Goal: Check status: Check status

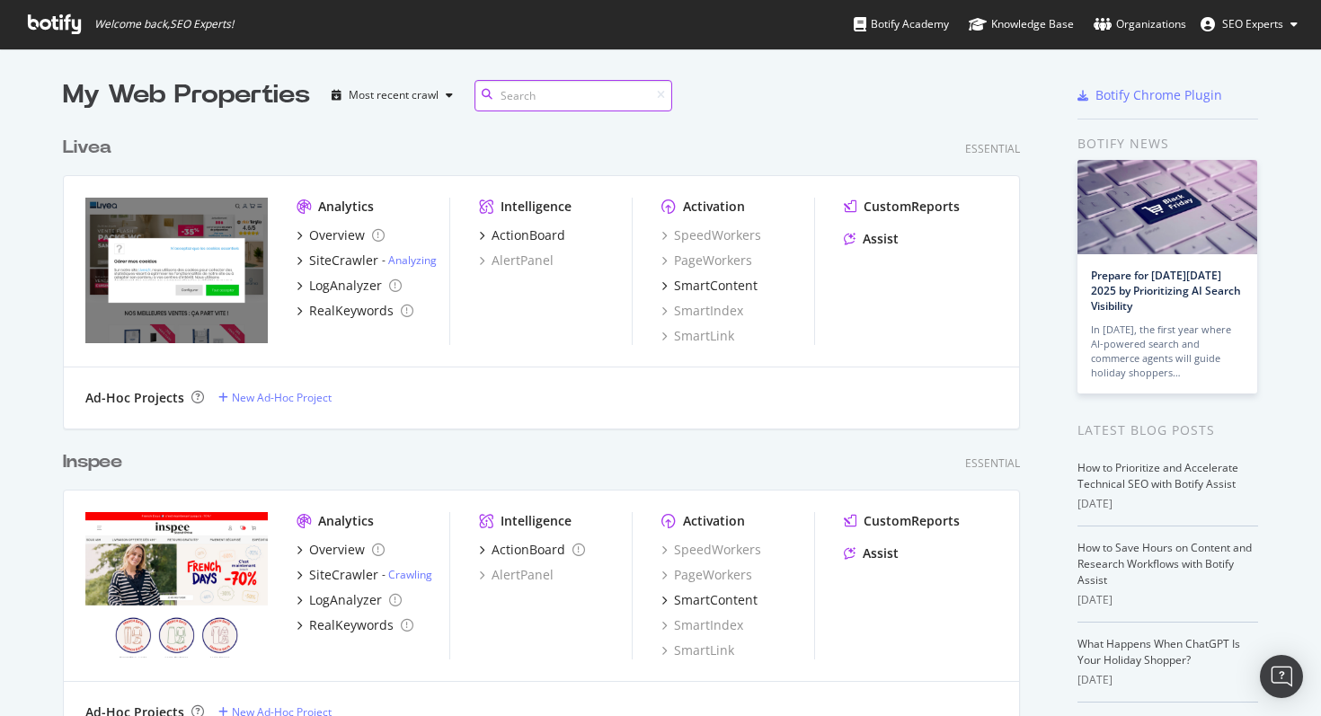
scroll to position [6476, 958]
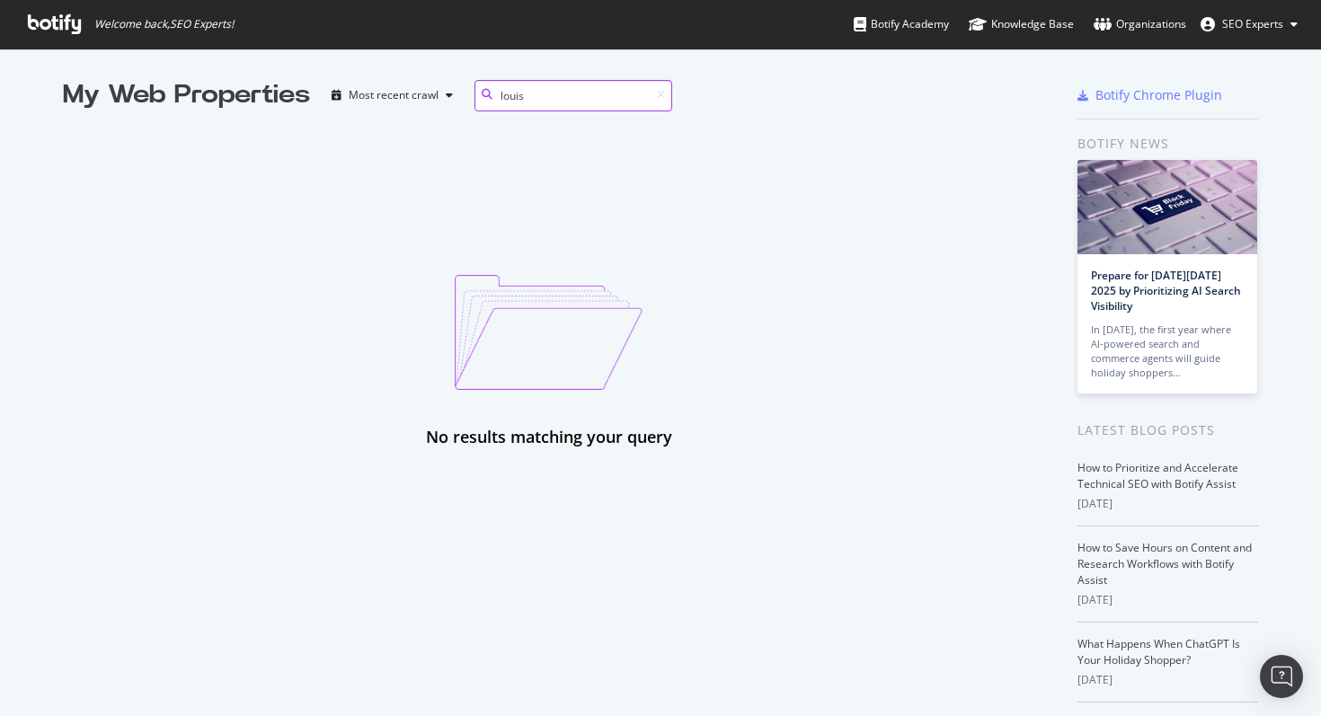
type input "louis"
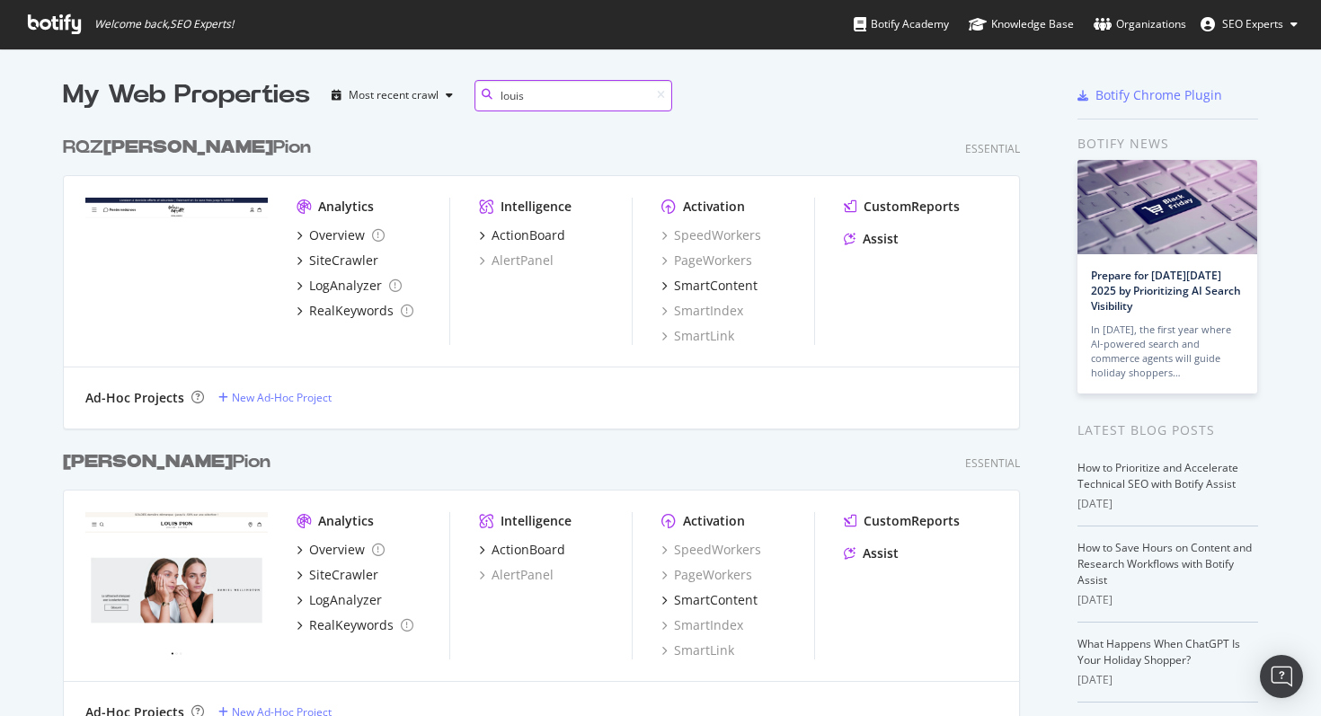
scroll to position [616, 958]
click at [125, 471] on div "[PERSON_NAME]" at bounding box center [167, 462] width 208 height 26
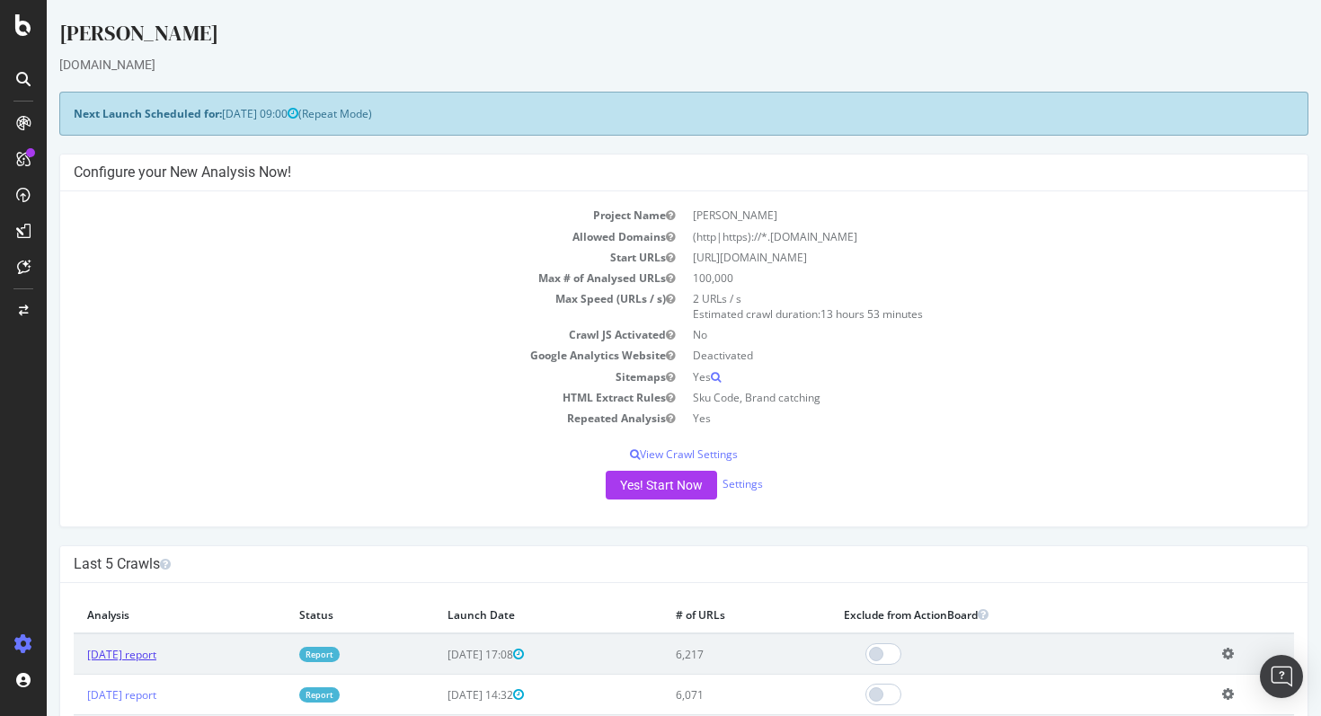
click at [156, 658] on link "[DATE] report" at bounding box center [121, 654] width 69 height 15
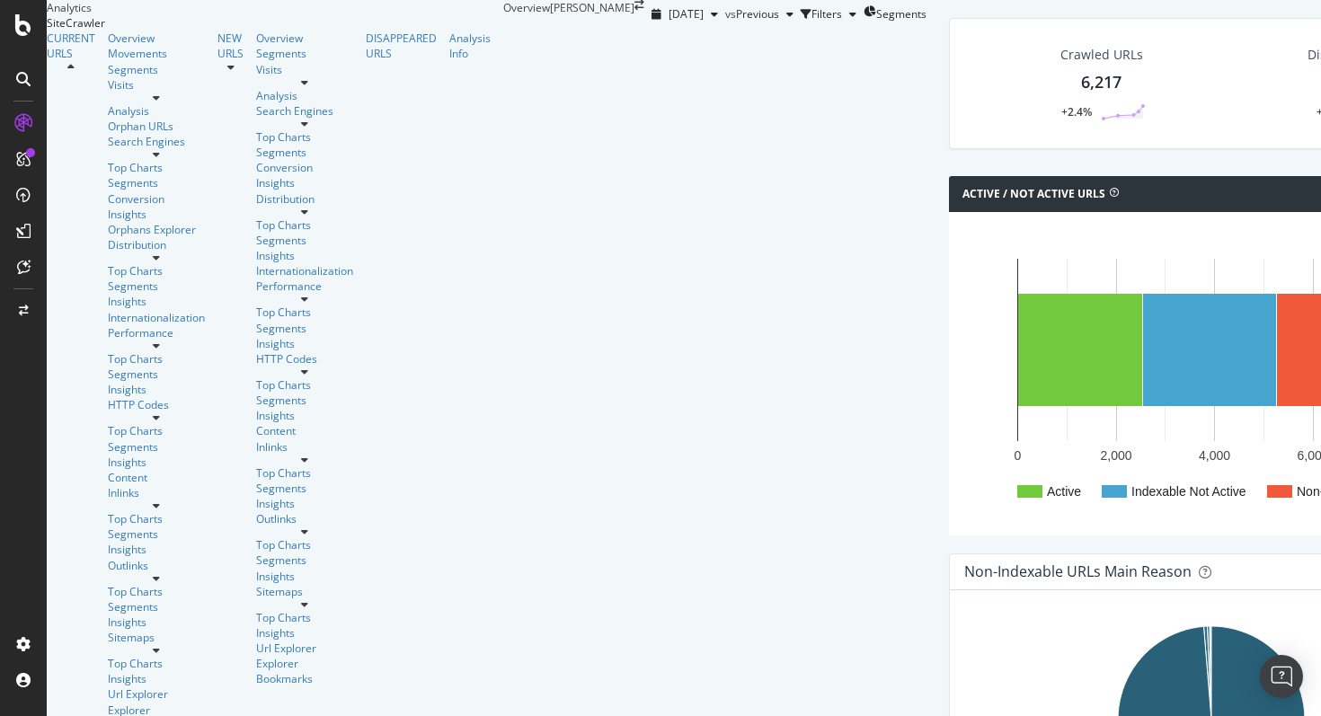
click at [36, 383] on div at bounding box center [23, 369] width 43 height 521
click at [669, 22] on span "[DATE]" at bounding box center [686, 13] width 35 height 15
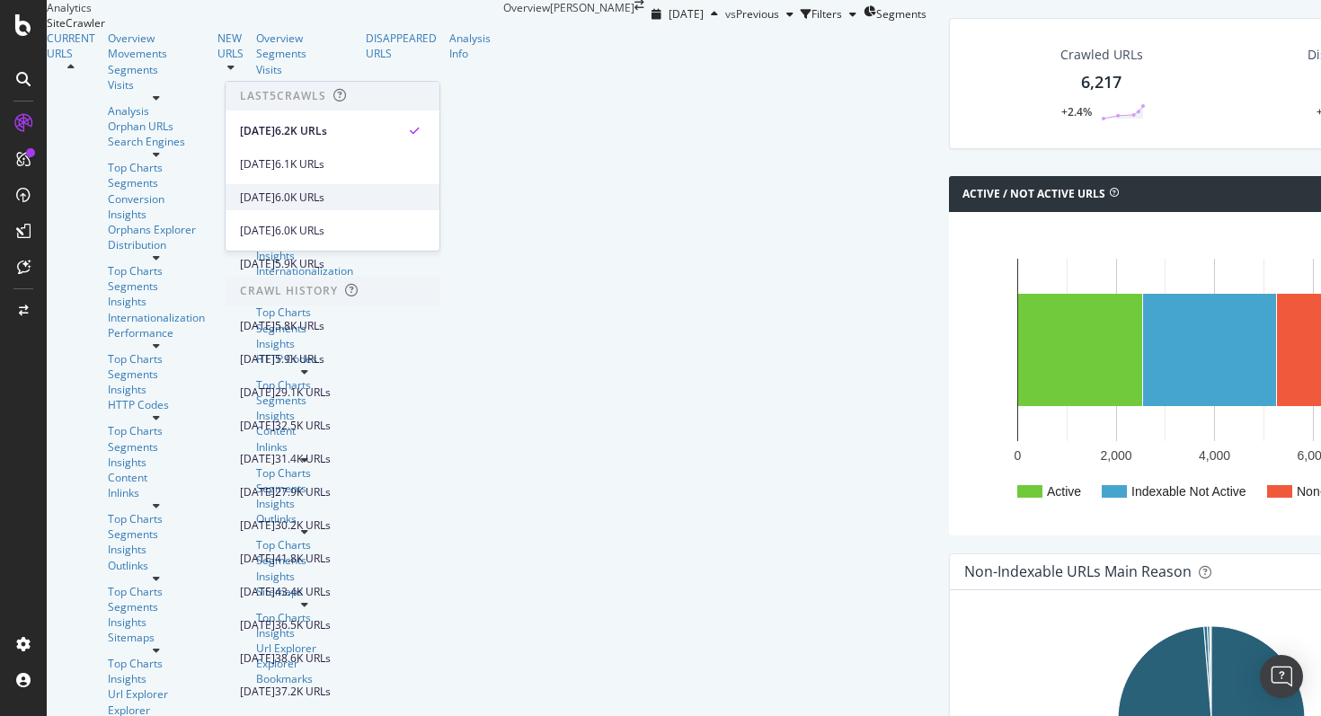
scroll to position [577, 0]
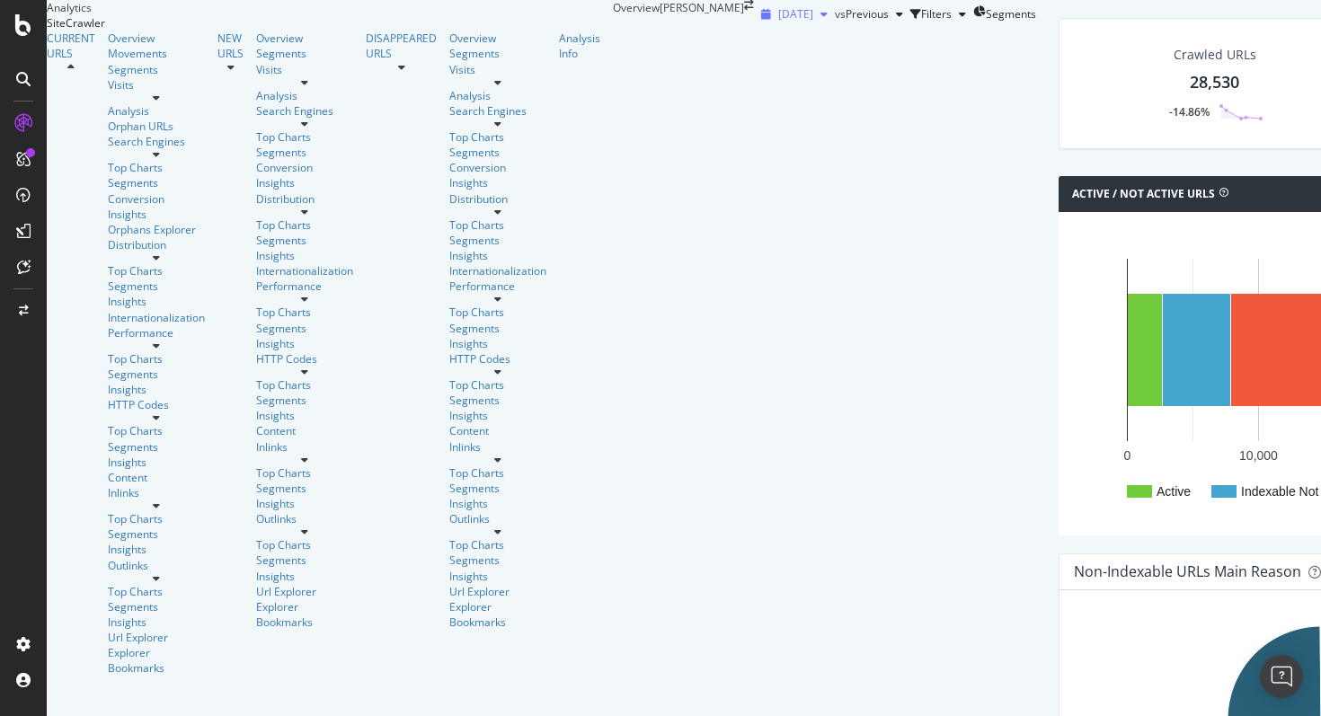
click at [778, 22] on span "[DATE]" at bounding box center [795, 13] width 35 height 15
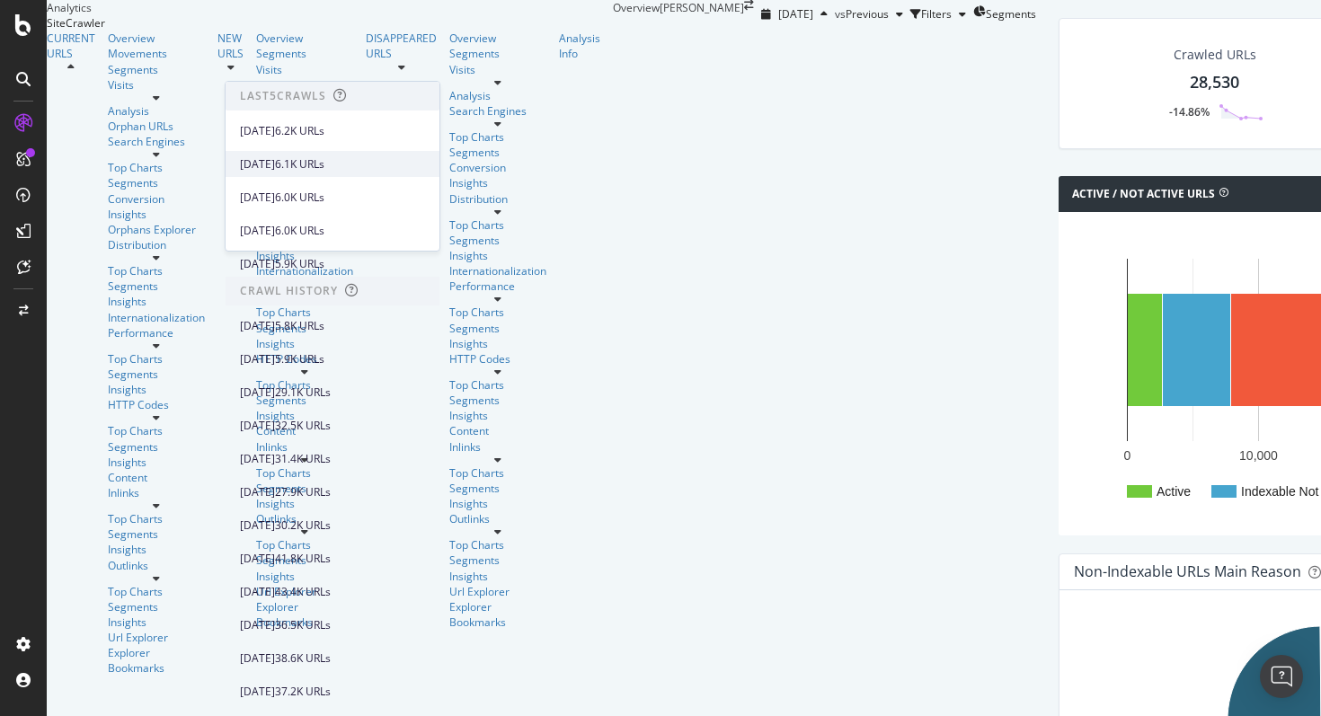
scroll to position [232, 0]
click at [275, 351] on div "[DATE]" at bounding box center [257, 359] width 35 height 16
